Goal: Task Accomplishment & Management: Manage account settings

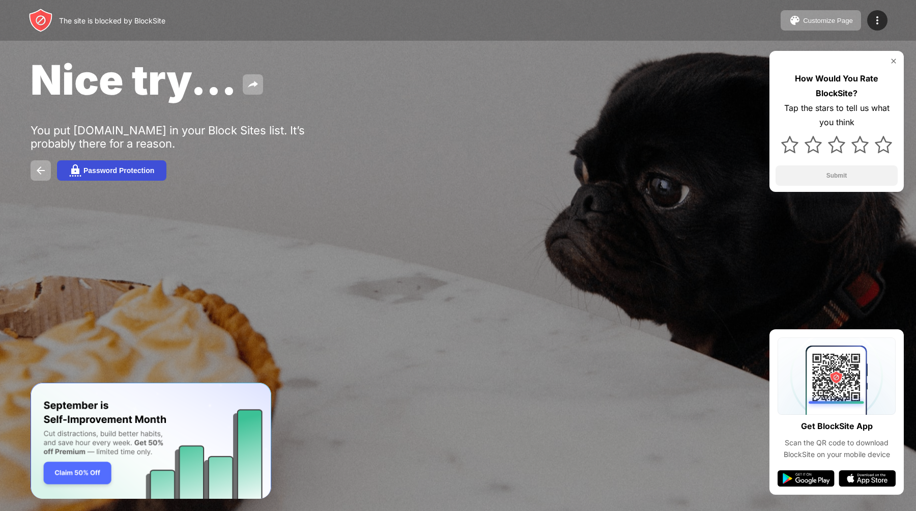
click at [138, 167] on div "Password Protection" at bounding box center [118, 170] width 71 height 8
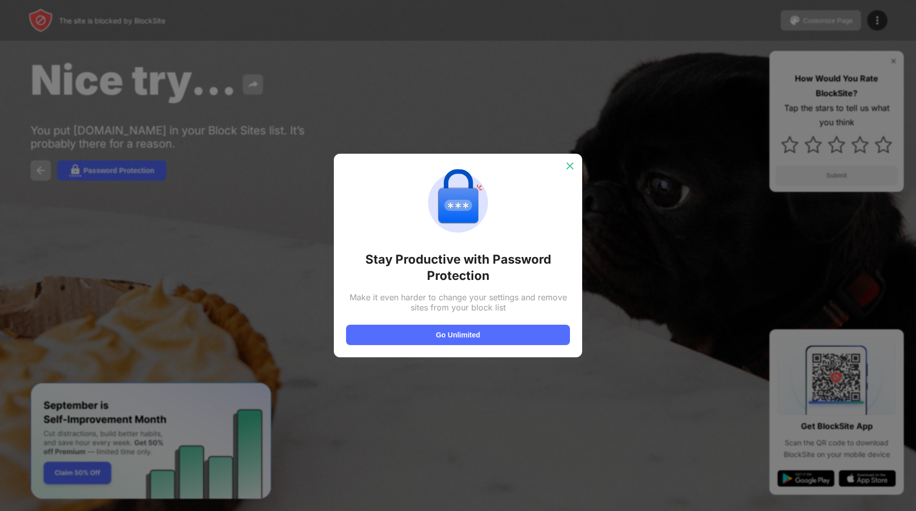
click at [570, 167] on img at bounding box center [570, 166] width 10 height 10
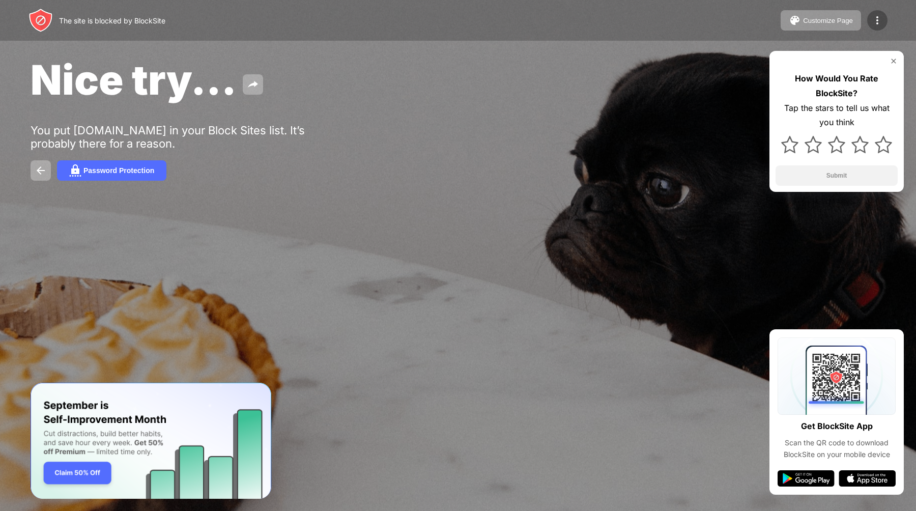
click at [875, 23] on img at bounding box center [877, 20] width 12 height 12
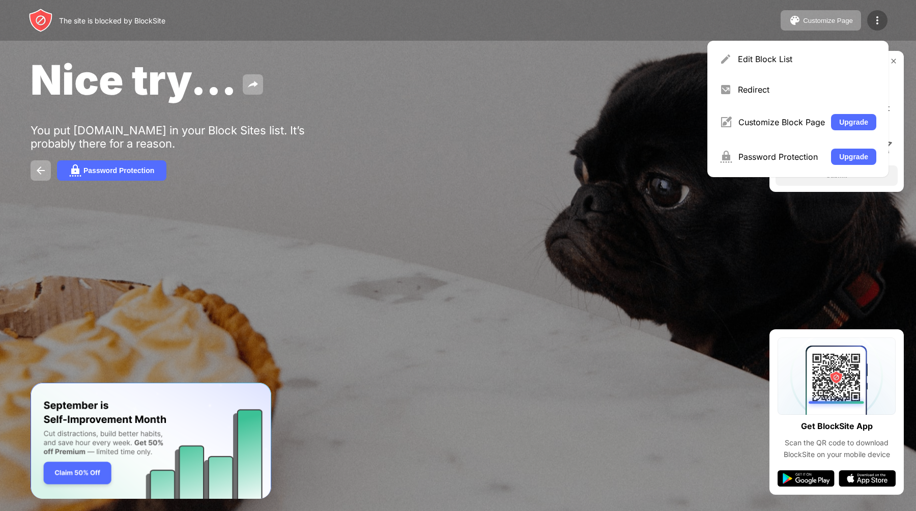
click at [875, 23] on img at bounding box center [877, 20] width 12 height 12
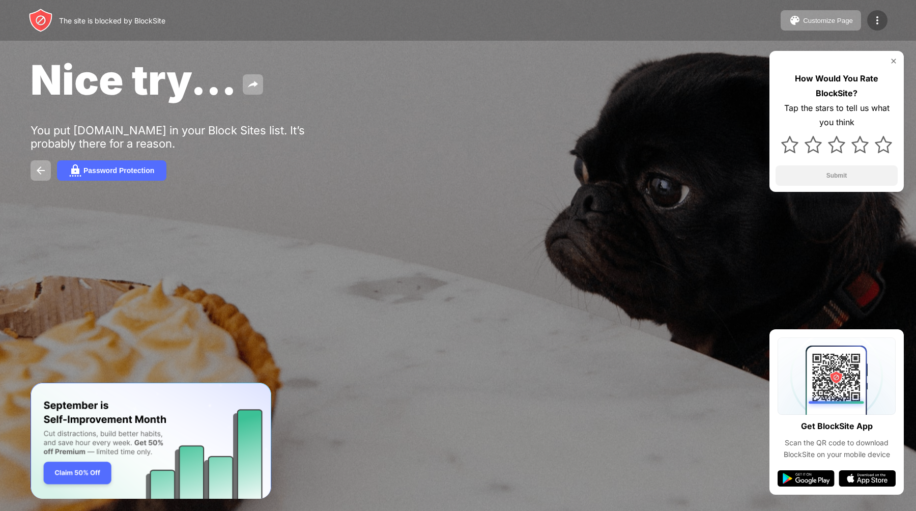
click at [872, 13] on div at bounding box center [877, 20] width 20 height 20
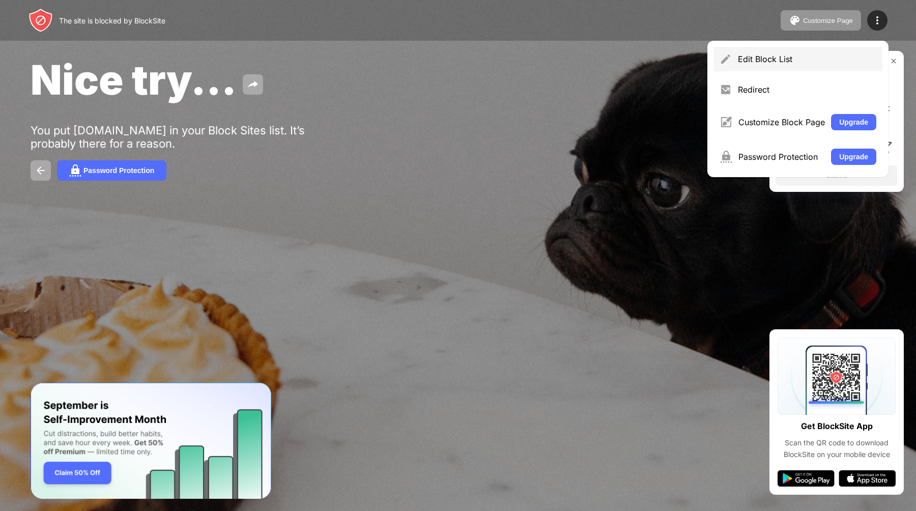
click at [791, 47] on div "Edit Block List" at bounding box center [797, 59] width 169 height 24
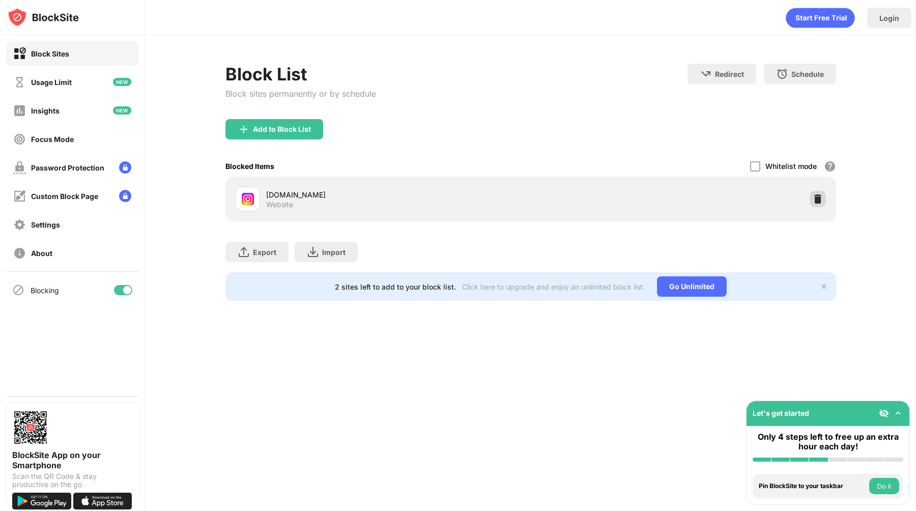
click at [820, 197] on img at bounding box center [817, 199] width 10 height 10
